Goal: Task Accomplishment & Management: Manage account settings

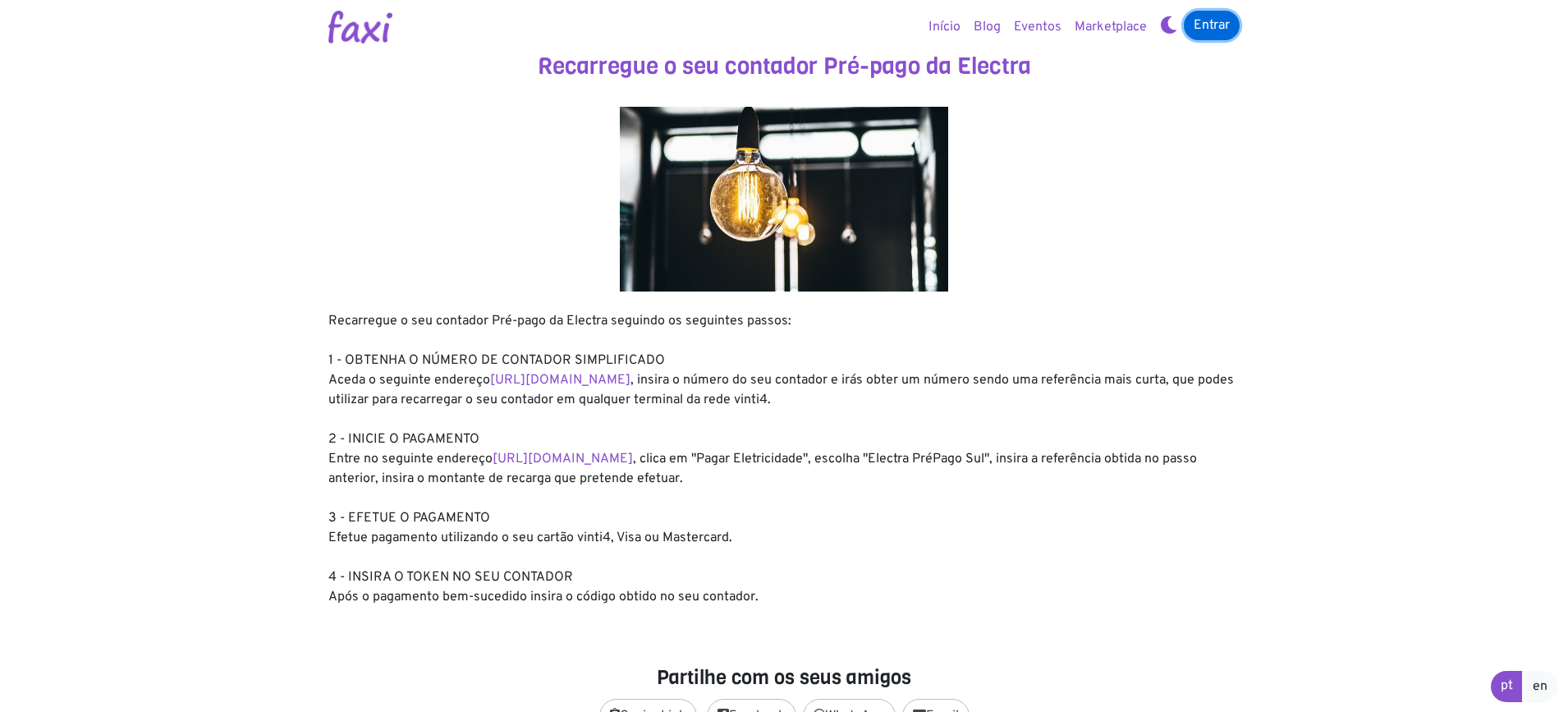
click at [1211, 27] on link "Entrar" at bounding box center [1212, 26] width 56 height 30
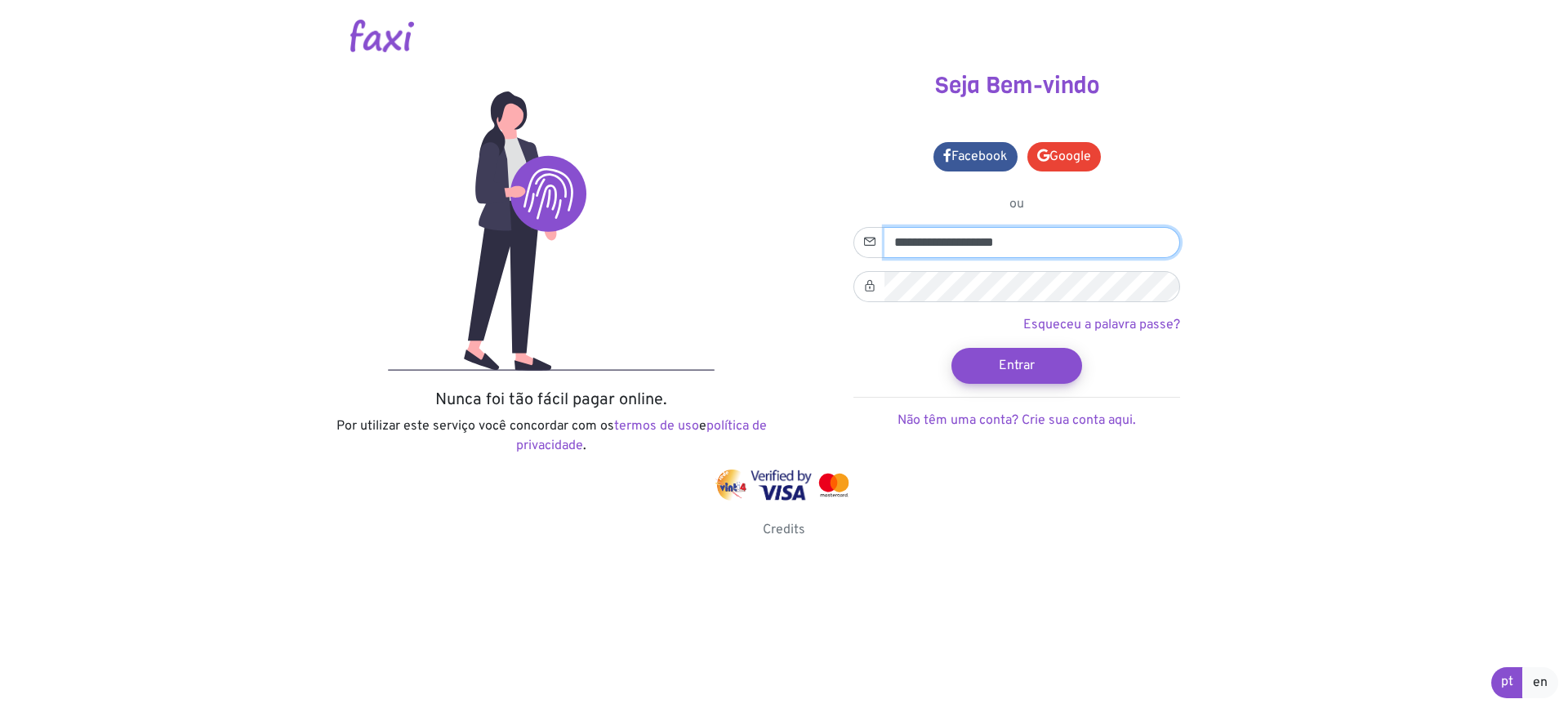
type input "**********"
